Goal: Transaction & Acquisition: Purchase product/service

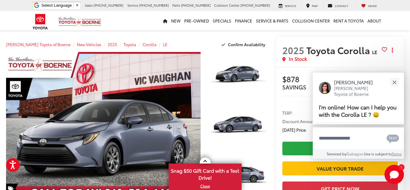
scroll to position [2, 0]
